Goal: Find contact information: Find contact information

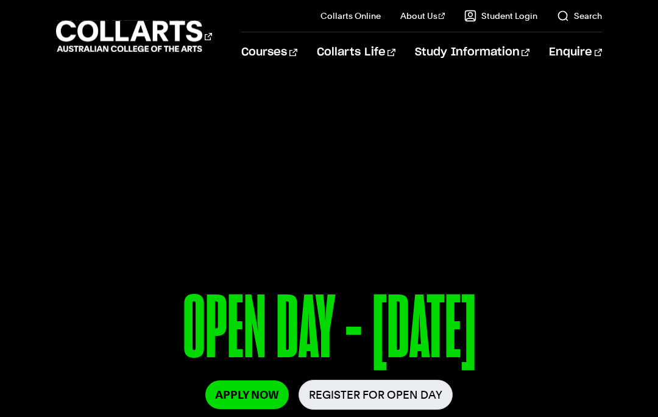
click at [416, 115] on link "Faculty" at bounding box center [442, 113] width 102 height 17
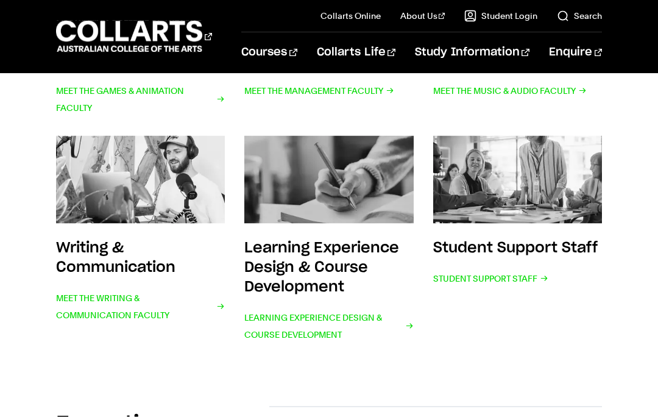
scroll to position [566, 0]
click at [505, 276] on span "Student Support Staff" at bounding box center [490, 277] width 115 height 17
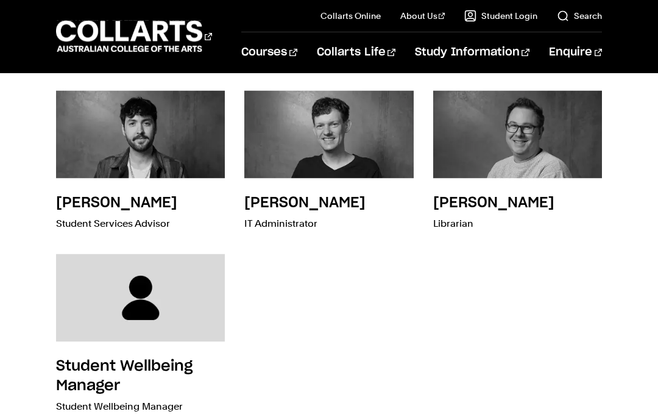
scroll to position [435, 0]
click at [191, 378] on div "Student Wellbeing Manager Student Wellbeing Manager" at bounding box center [140, 386] width 169 height 61
click at [157, 358] on h3 "Student Wellbeing Manager" at bounding box center [124, 375] width 137 height 34
click at [198, 307] on img at bounding box center [140, 298] width 169 height 88
click at [153, 416] on div "[PERSON_NAME] [PERSON_NAME] Head of Student Services [PERSON_NAME] Student Serv…" at bounding box center [329, 162] width 546 height 549
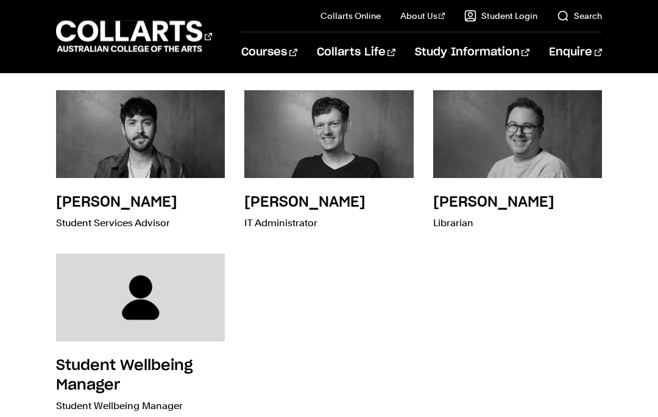
click at [152, 416] on div "[PERSON_NAME] [PERSON_NAME] Head of Student Services [PERSON_NAME] Student Serv…" at bounding box center [329, 162] width 546 height 549
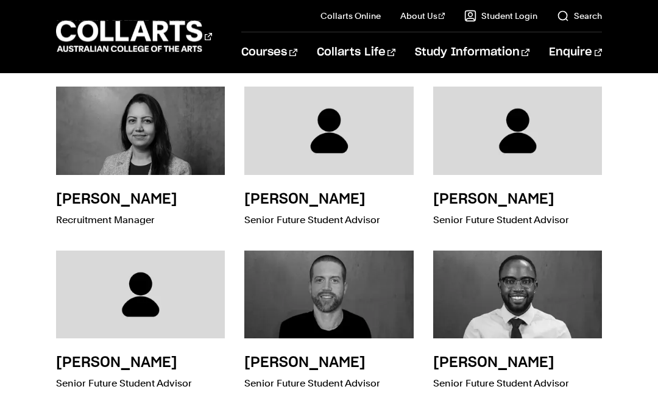
scroll to position [3216, 0]
